Goal: Find specific page/section: Find specific page/section

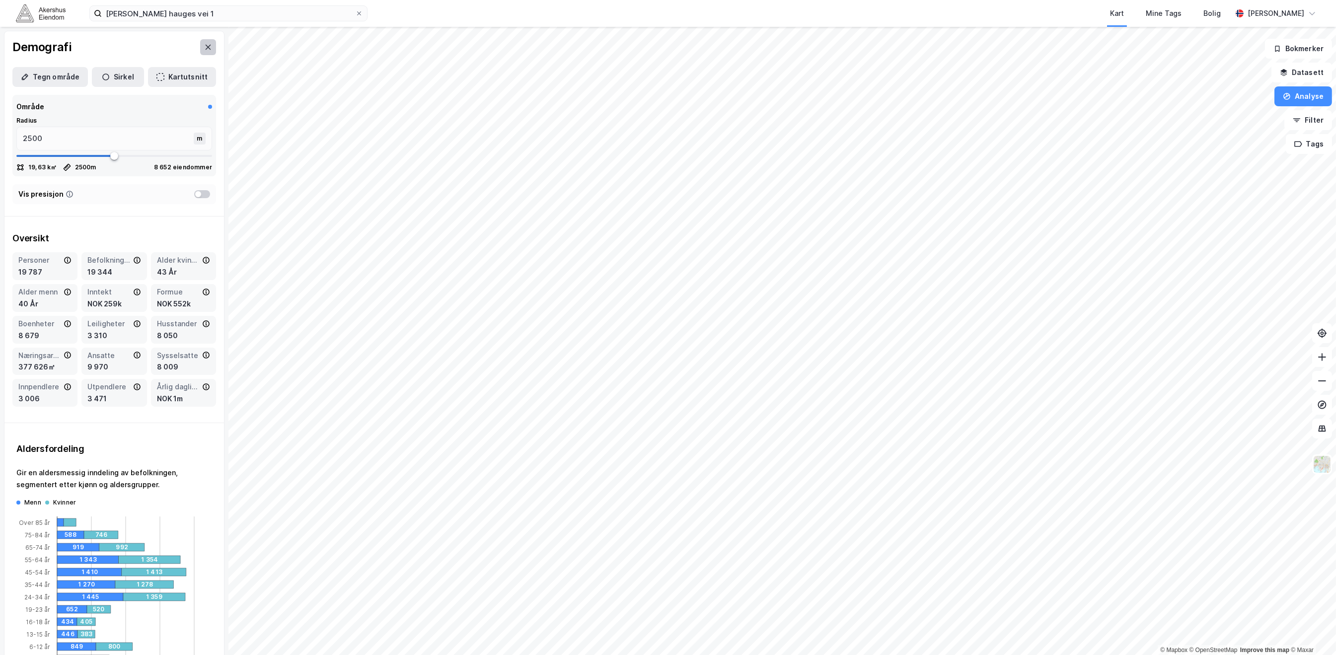
click at [204, 45] on icon at bounding box center [208, 47] width 8 height 8
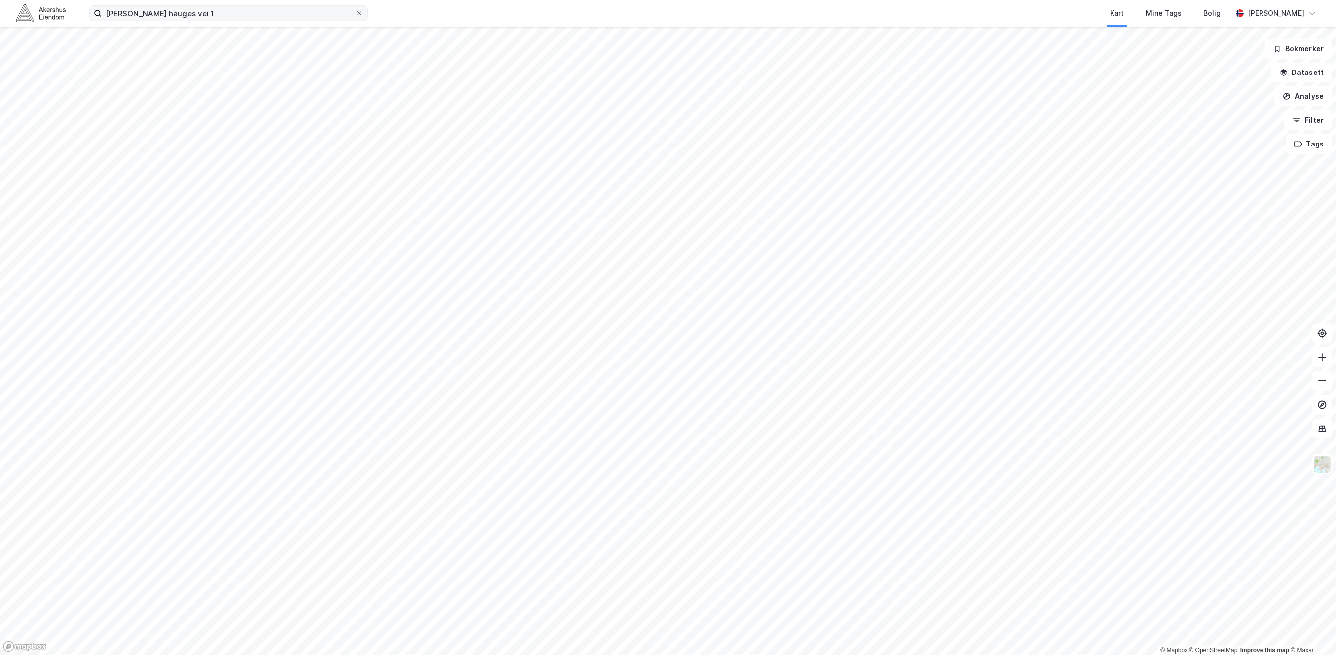
click at [305, 20] on label "[PERSON_NAME] hauges vei 1" at bounding box center [228, 13] width 278 height 16
click at [305, 20] on input "[PERSON_NAME] hauges vei 1" at bounding box center [228, 13] width 253 height 15
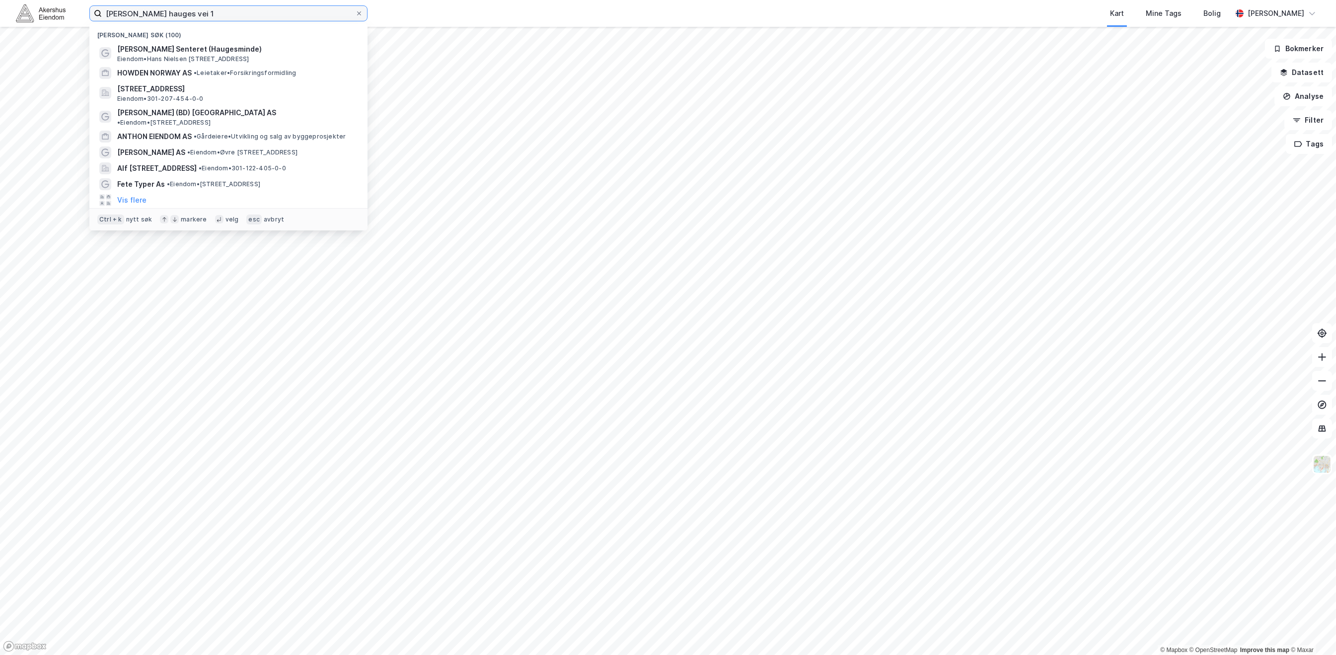
click at [306, 14] on input "[PERSON_NAME] hauges vei 1" at bounding box center [228, 13] width 253 height 15
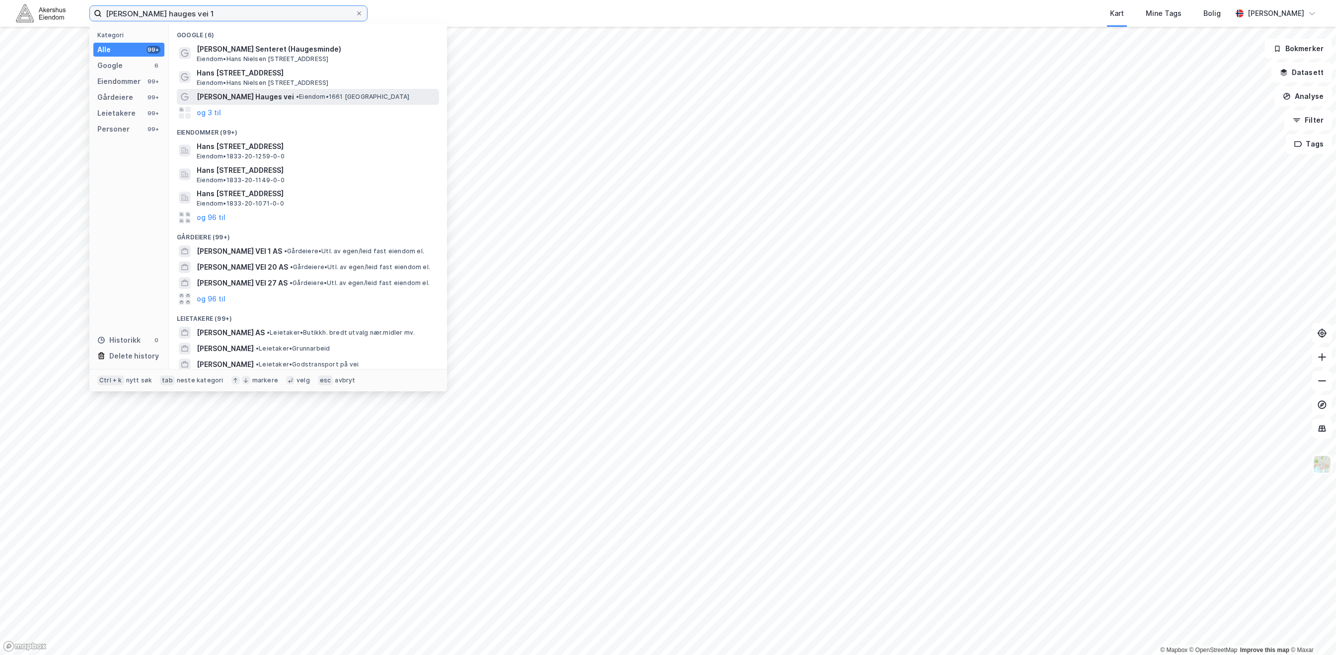
type input "[PERSON_NAME] hauges vei 1"
click at [262, 93] on span "[PERSON_NAME] Hauges vei" at bounding box center [245, 97] width 97 height 12
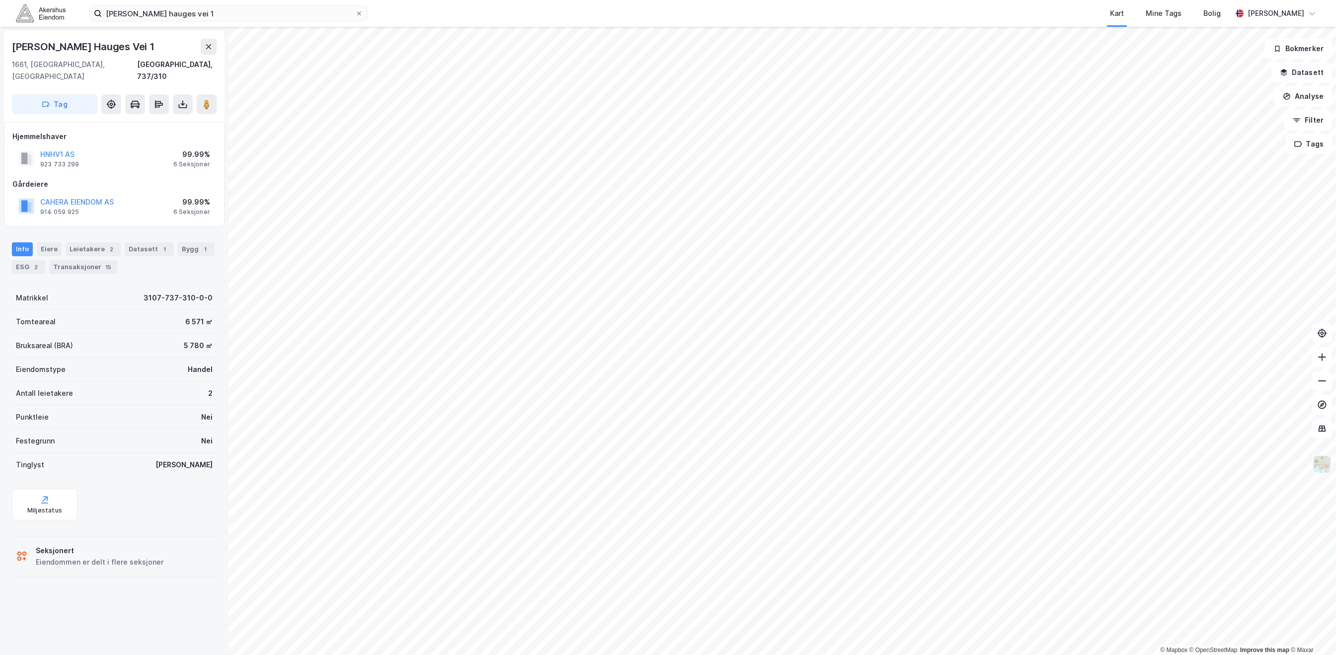
click at [1321, 465] on img at bounding box center [1322, 464] width 19 height 19
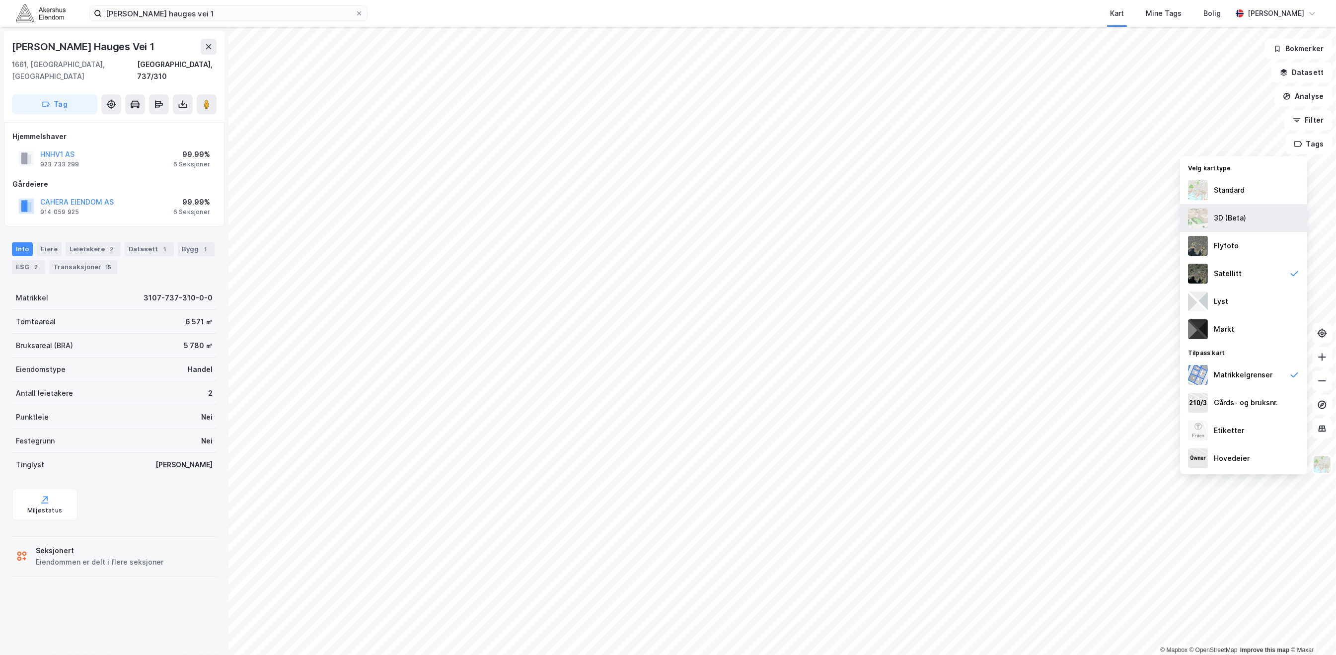
click at [1268, 216] on div "3D (Beta)" at bounding box center [1243, 218] width 127 height 28
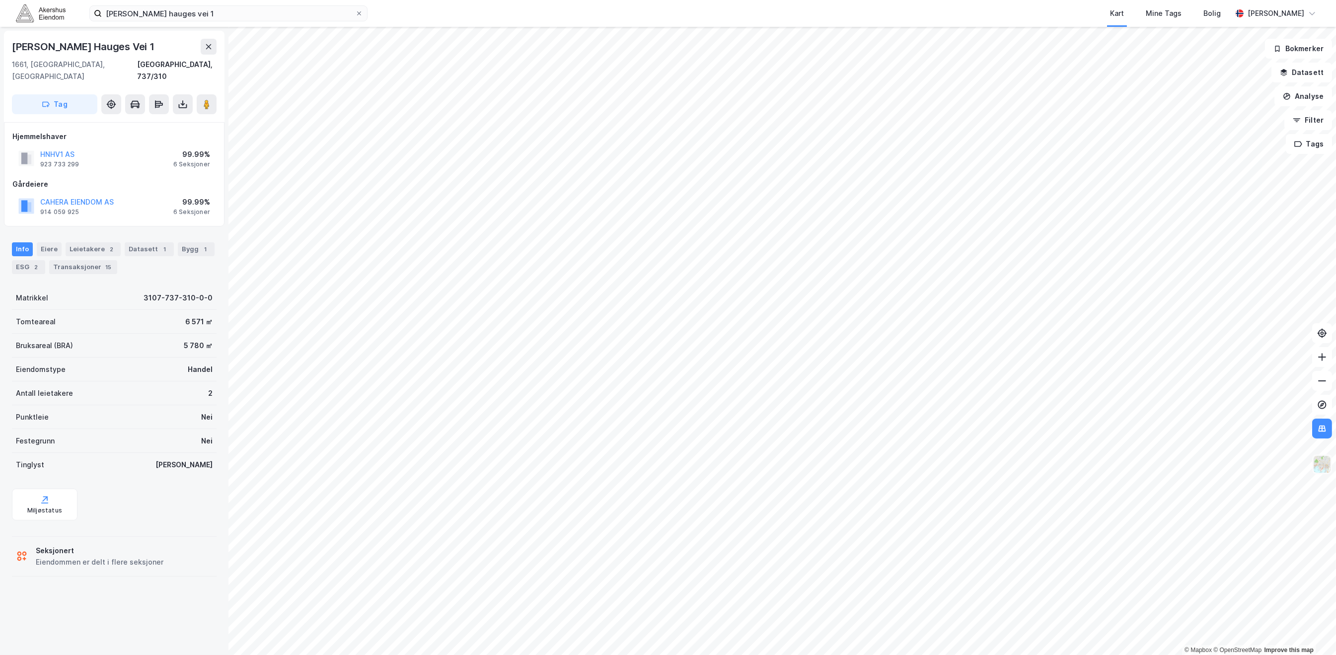
click at [1322, 471] on img at bounding box center [1322, 464] width 19 height 19
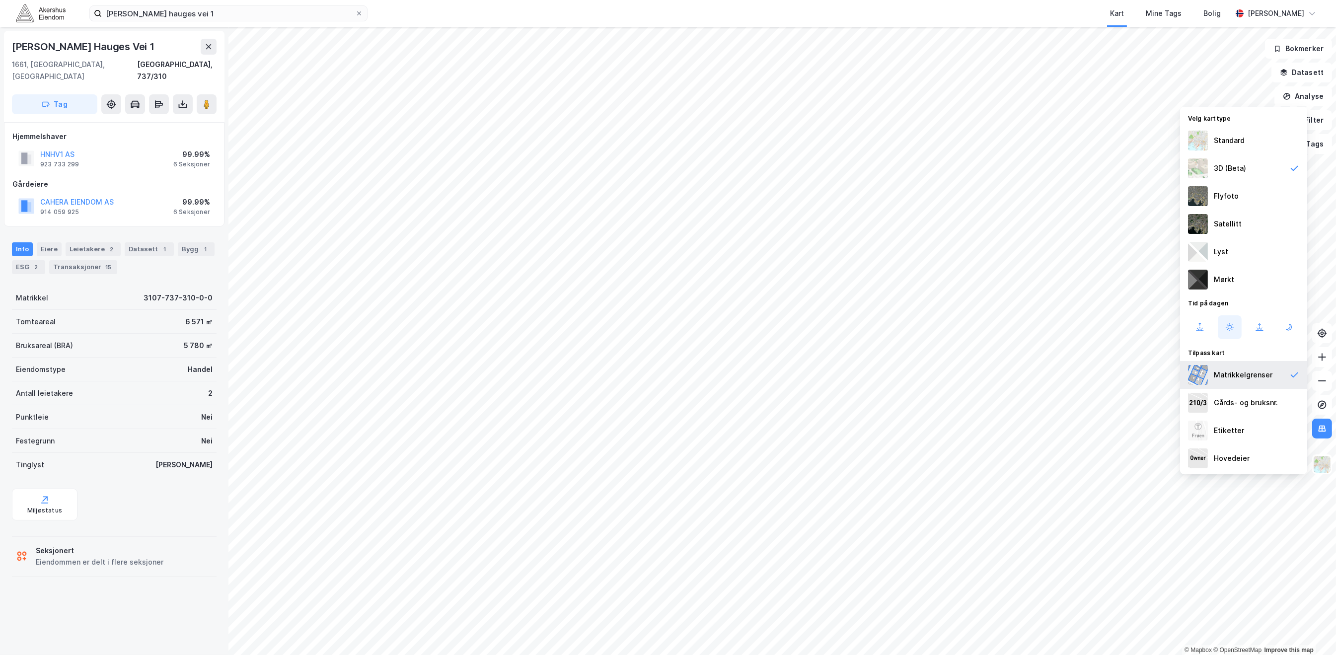
click at [1228, 374] on div "Matrikkelgrenser" at bounding box center [1243, 375] width 59 height 12
click at [202, 47] on button at bounding box center [209, 47] width 16 height 16
